Goal: Transaction & Acquisition: Purchase product/service

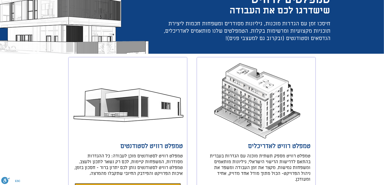
scroll to position [101, 0]
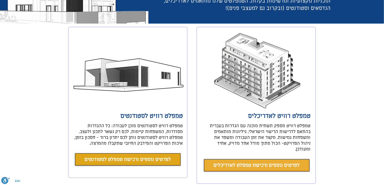
click at [270, 161] on span "לפרטים נוספים ורכישת טמפלט לאדריכלים" at bounding box center [257, 164] width 86 height 7
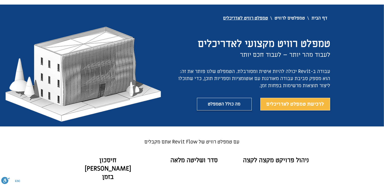
scroll to position [48, 0]
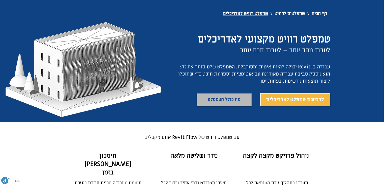
click at [213, 103] on link "מה כולל הטמפלט" at bounding box center [224, 99] width 55 height 13
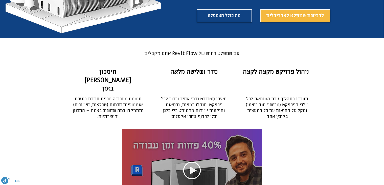
scroll to position [25, 0]
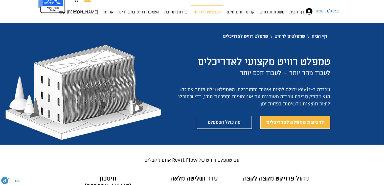
scroll to position [101, 0]
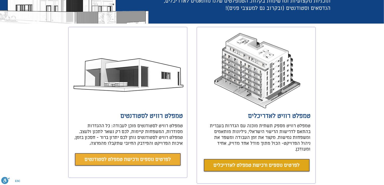
click at [151, 159] on span "לפרטים נוספים ורכישת טמפלט לסטודנטים" at bounding box center [127, 159] width 86 height 7
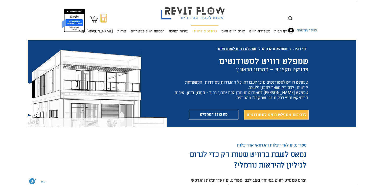
scroll to position [149, 0]
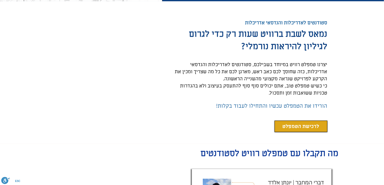
click at [301, 127] on span "לרכישת הטמפלט" at bounding box center [301, 126] width 37 height 7
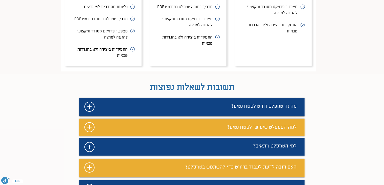
scroll to position [2370, 0]
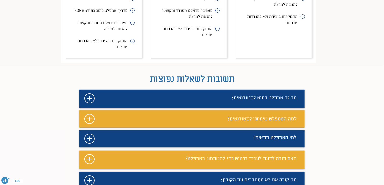
click at [290, 94] on span "מה זה טמפלט רוויט לסטודנטים?" at bounding box center [264, 97] width 65 height 7
click at [90, 93] on icon "#comp-m9s738dw2 svg [data-color="1"] {fill: #FFFFFF;}" at bounding box center [89, 98] width 10 height 10
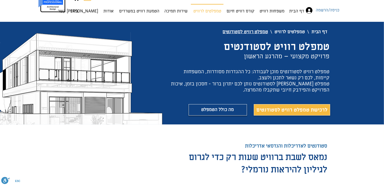
scroll to position [0, 0]
